Goal: Find specific fact: Find specific fact

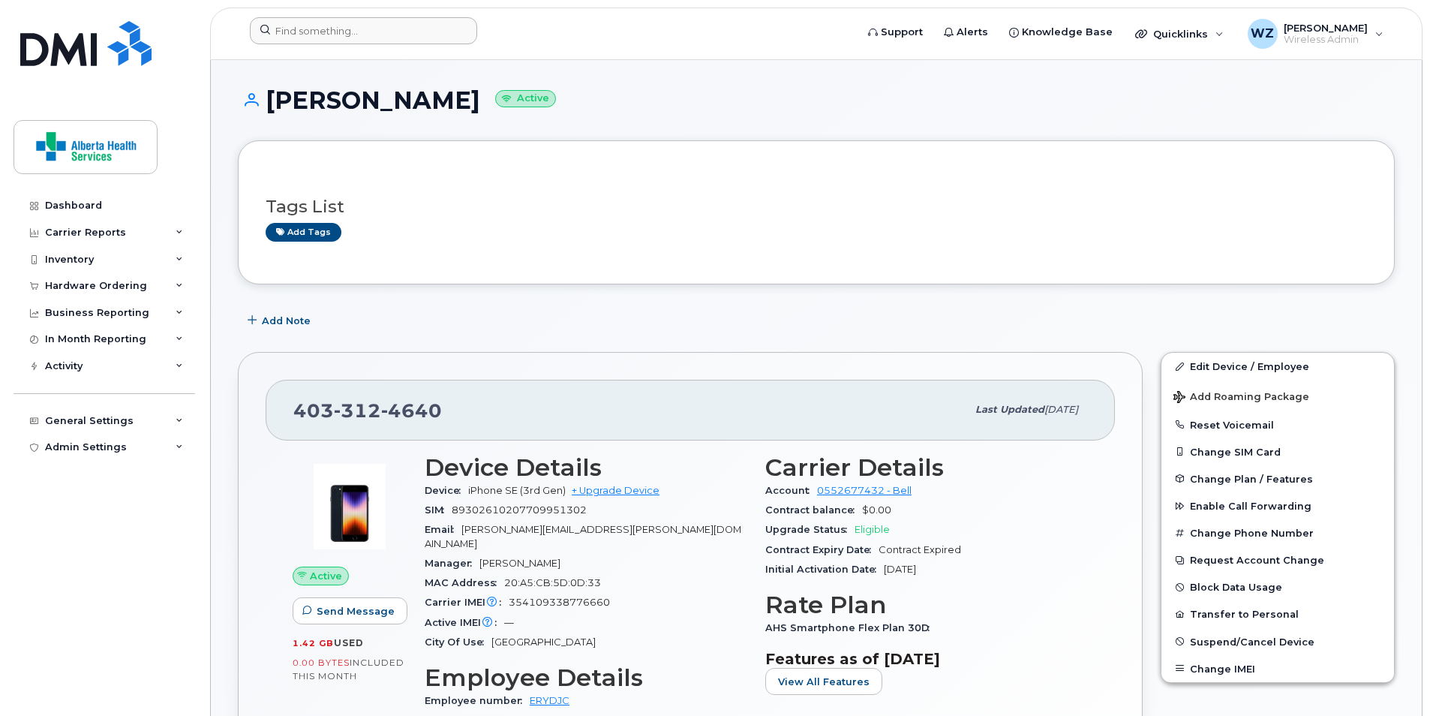
scroll to position [600, 0]
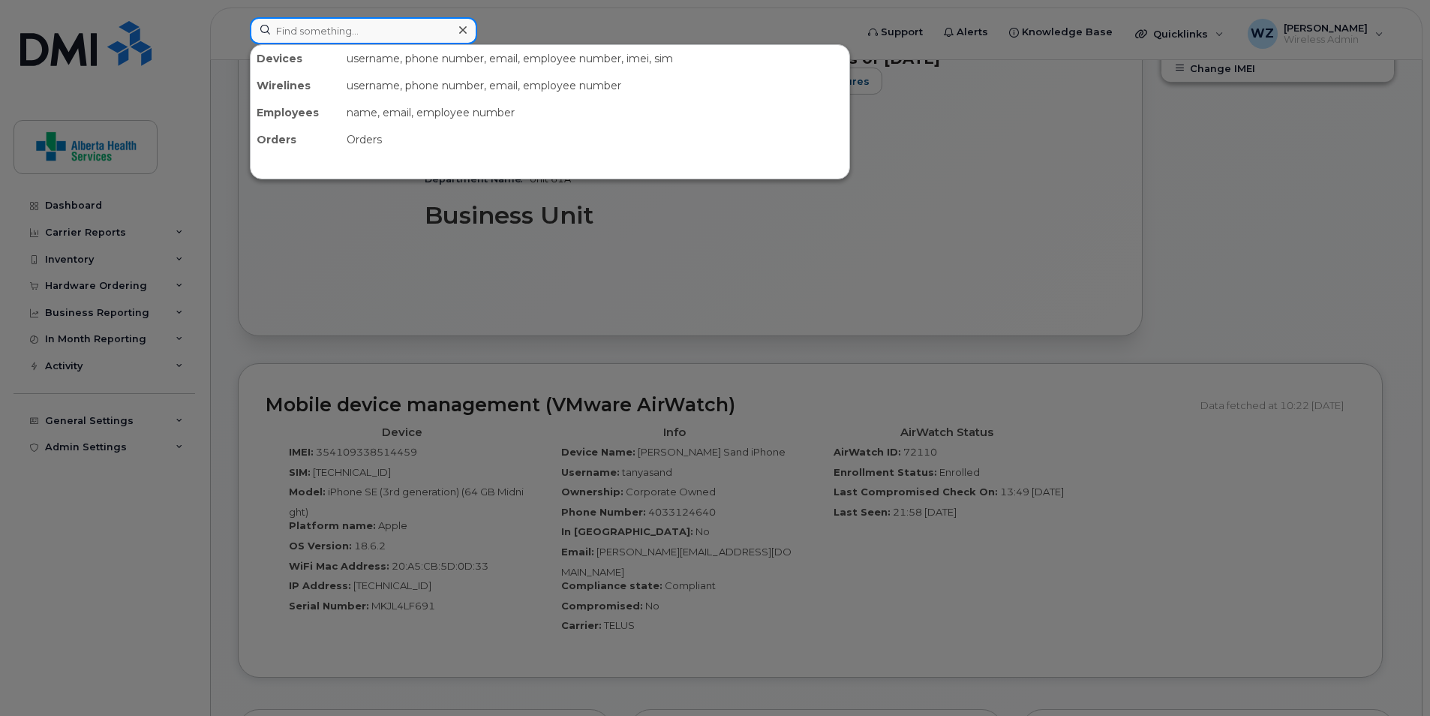
paste input "[PERSON_NAME][EMAIL_ADDRESS][PERSON_NAME][DOMAIN_NAME]"
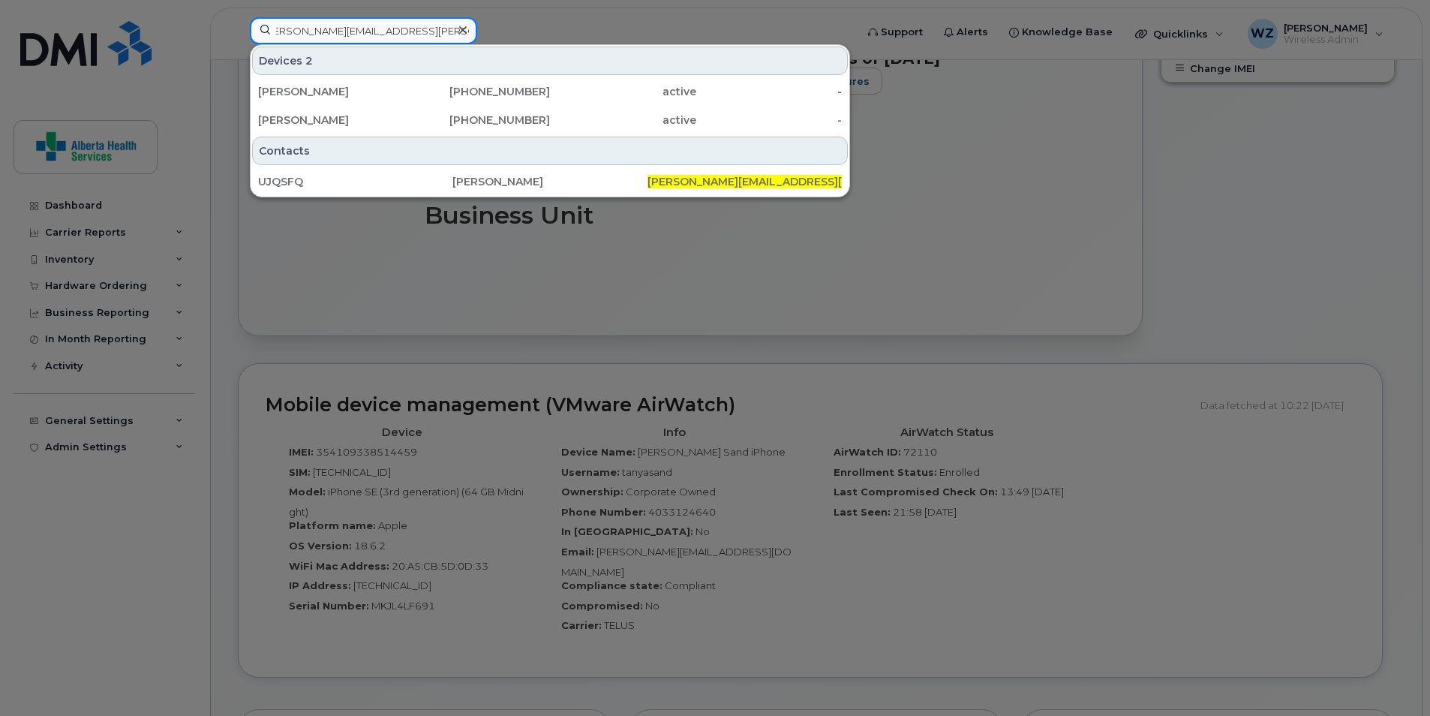
type input "[PERSON_NAME][EMAIL_ADDRESS][PERSON_NAME][DOMAIN_NAME]"
click at [464, 31] on icon at bounding box center [463, 30] width 8 height 12
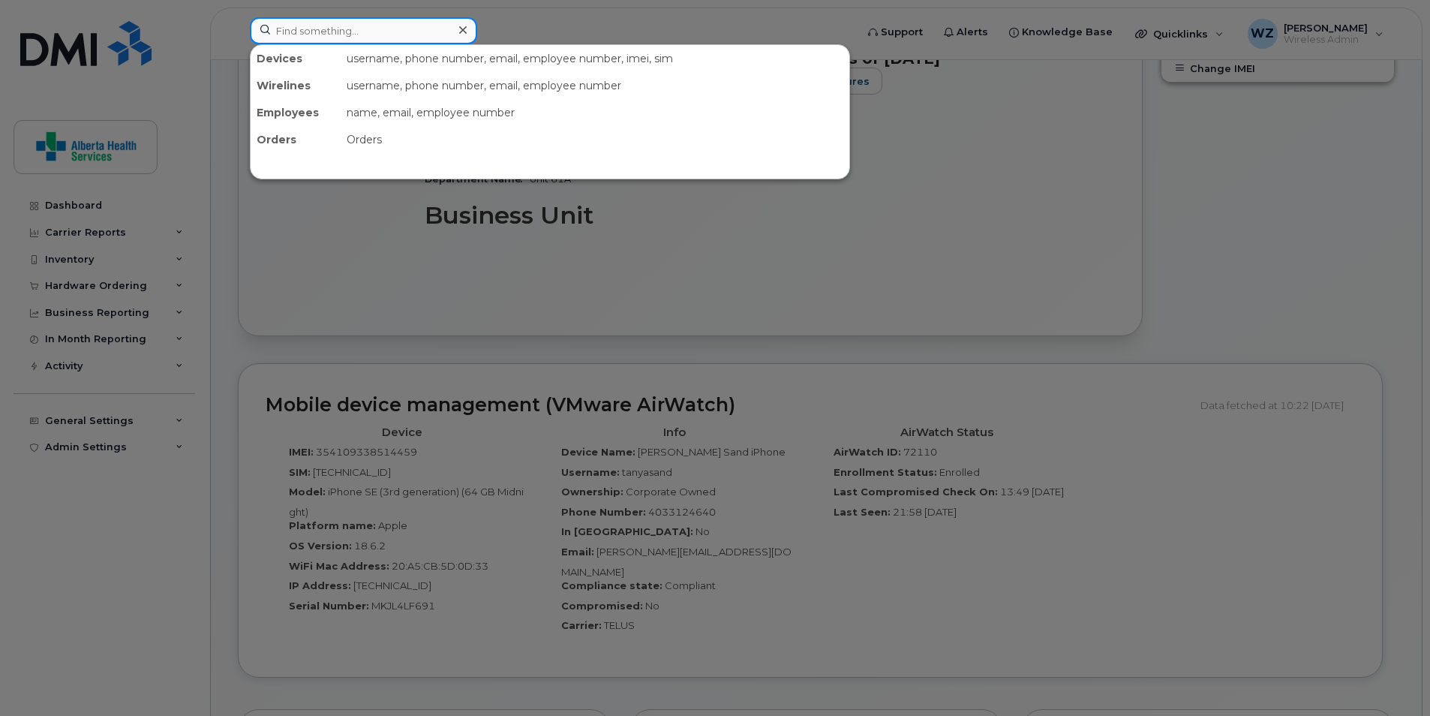
paste input "[PHONE_NUMBER]"
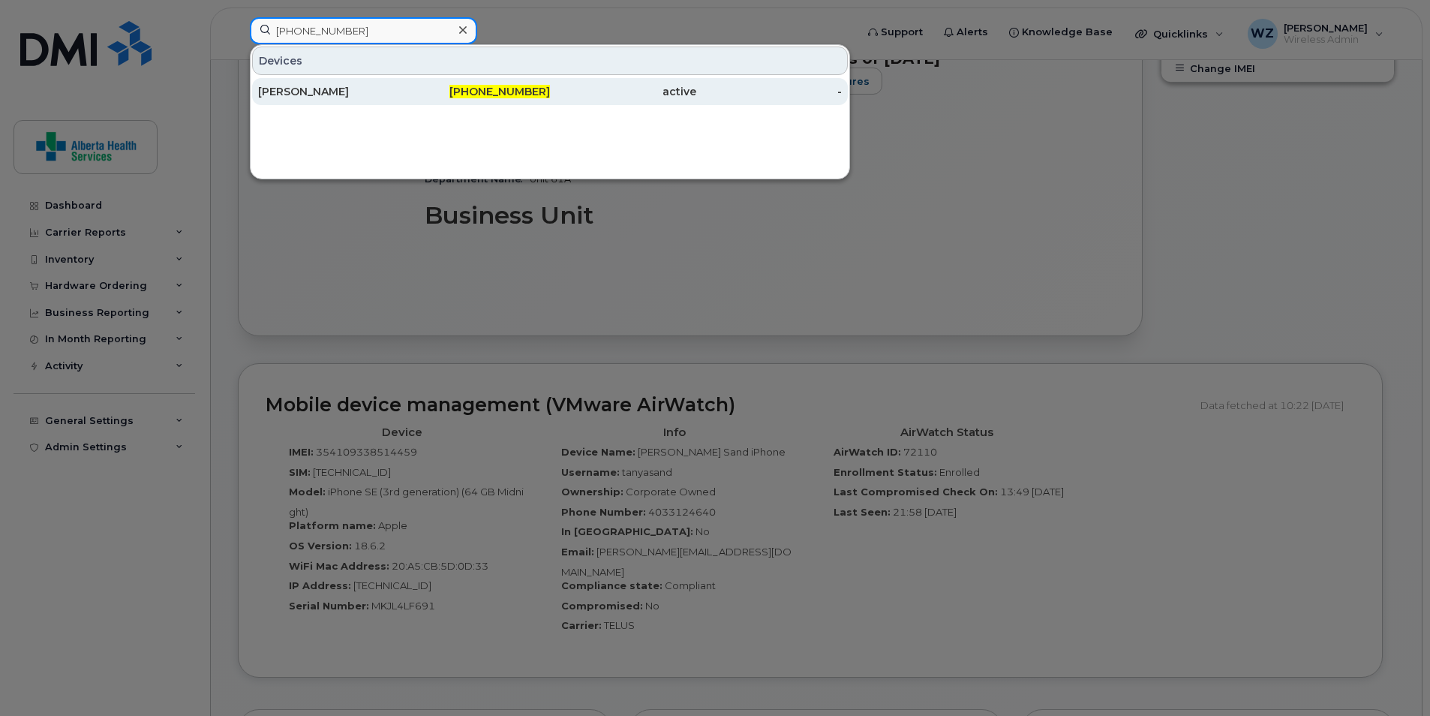
type input "[PHONE_NUMBER]"
click at [304, 92] on div "[PERSON_NAME]" at bounding box center [331, 91] width 146 height 15
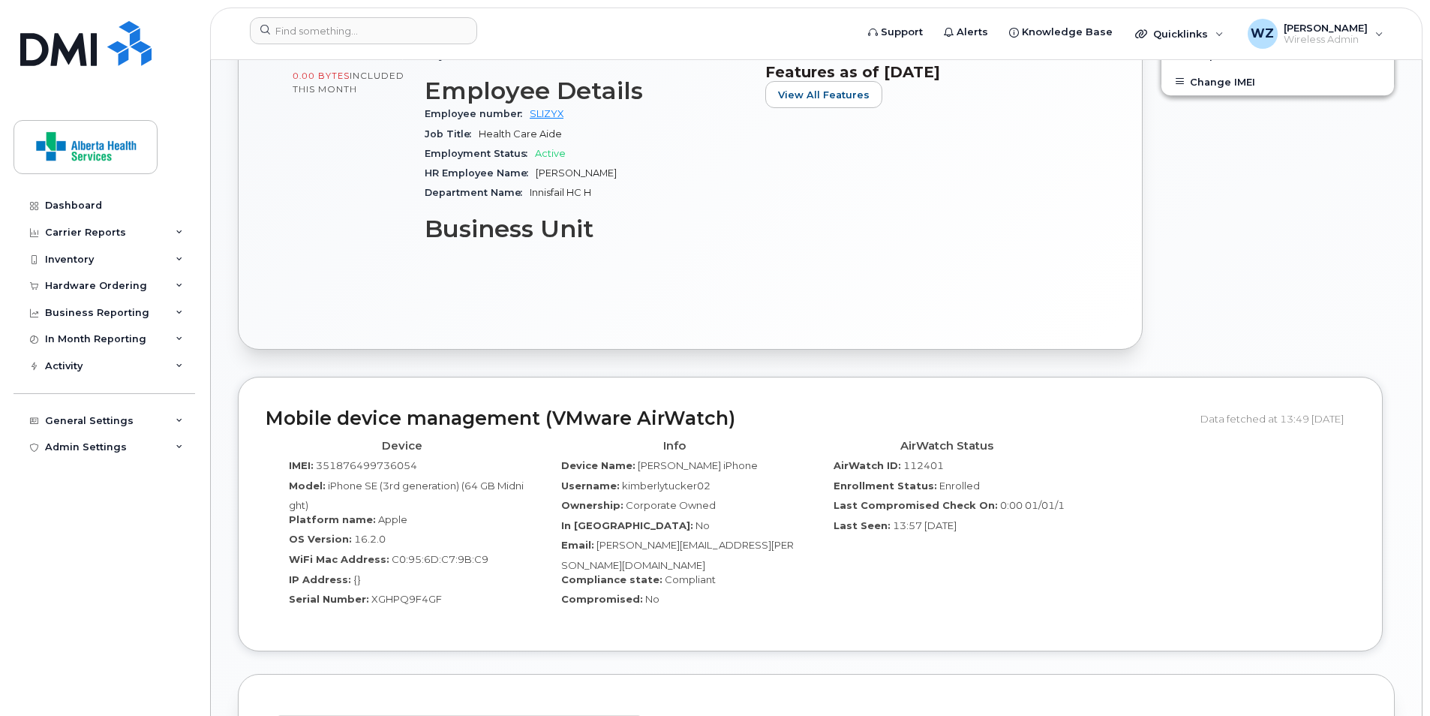
scroll to position [737, 0]
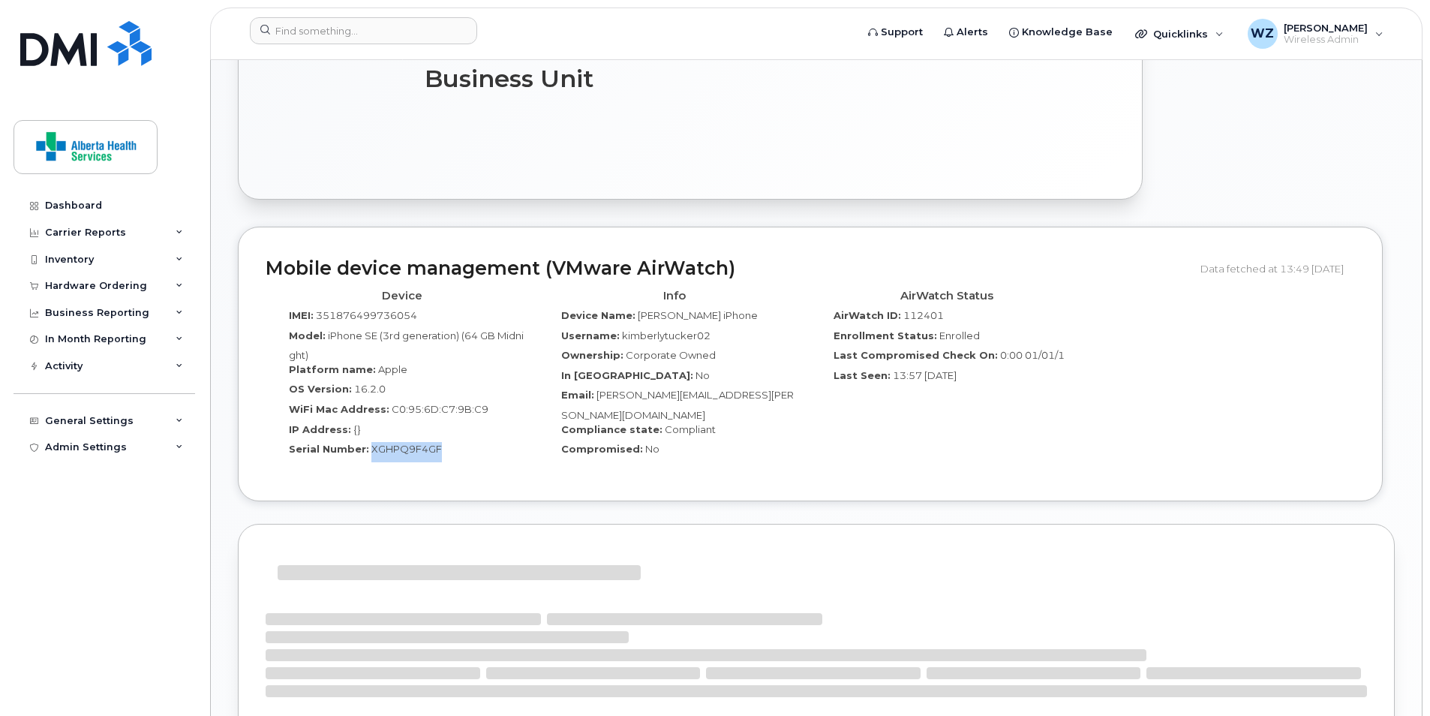
drag, startPoint x: 446, startPoint y: 440, endPoint x: 368, endPoint y: 441, distance: 78.0
click at [368, 442] on div "Serial Number: XGHPQ9F4GF" at bounding box center [402, 452] width 250 height 20
copy span "XGHPQ9F4GF"
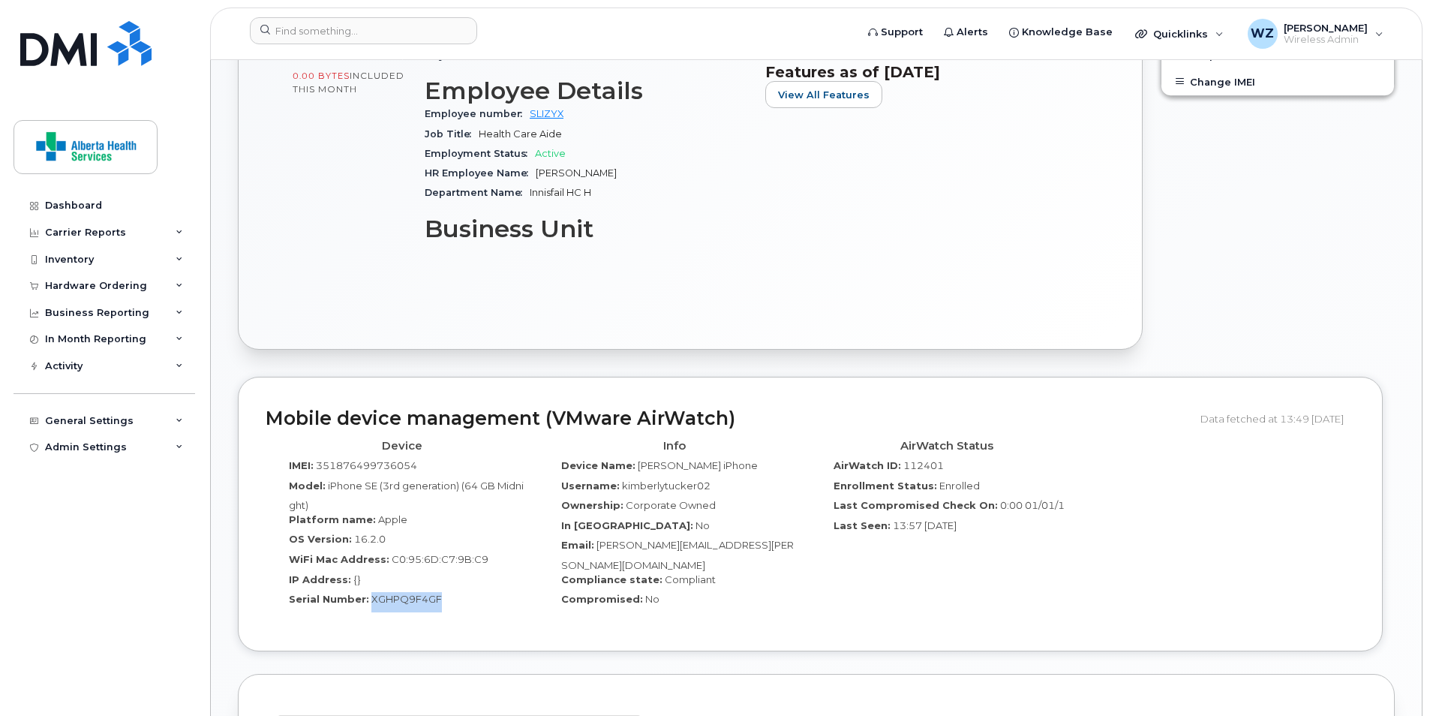
scroll to position [662, 0]
